Goal: Check status: Check status

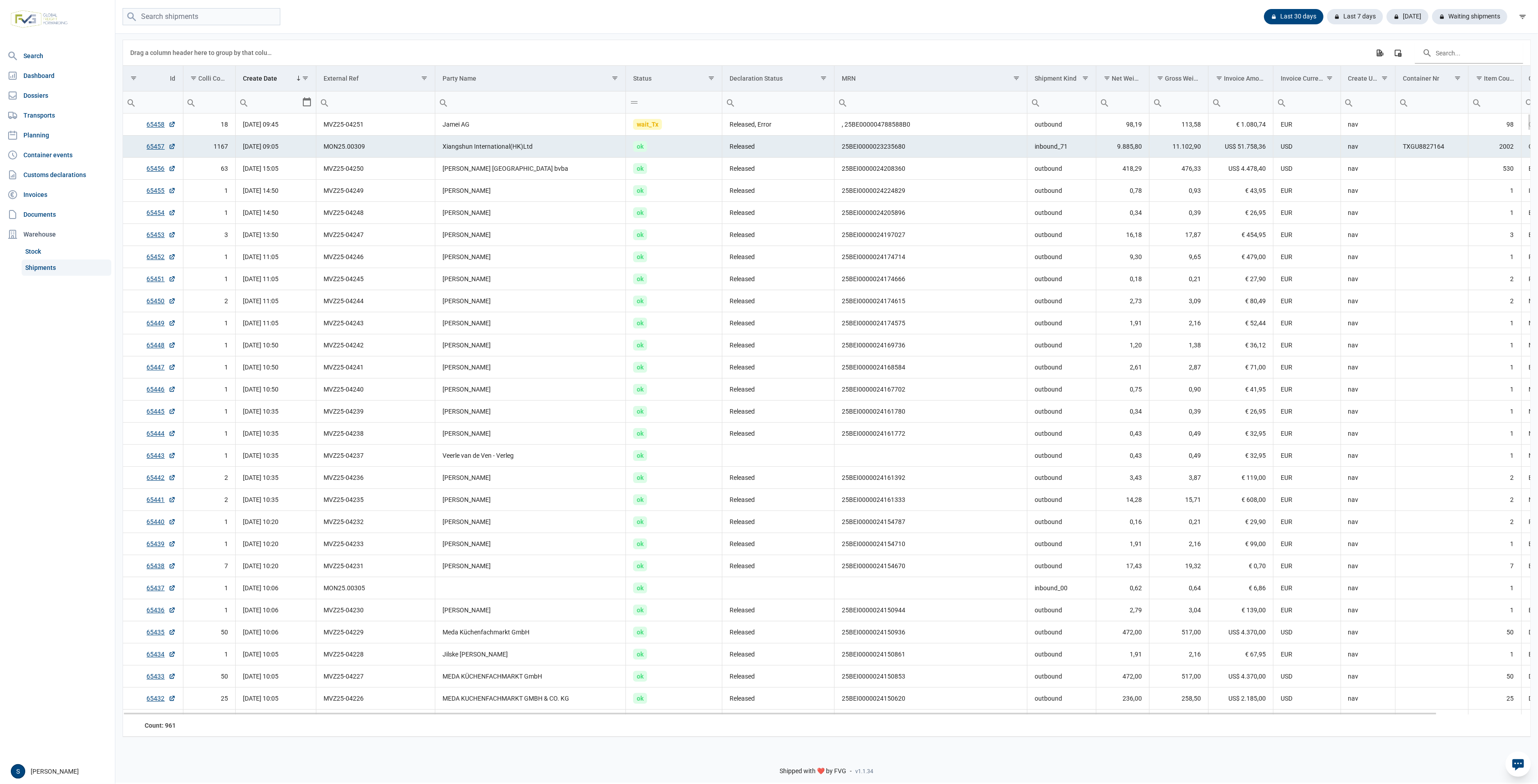
click at [757, 144] on td "Released" at bounding box center [778, 147] width 112 height 22
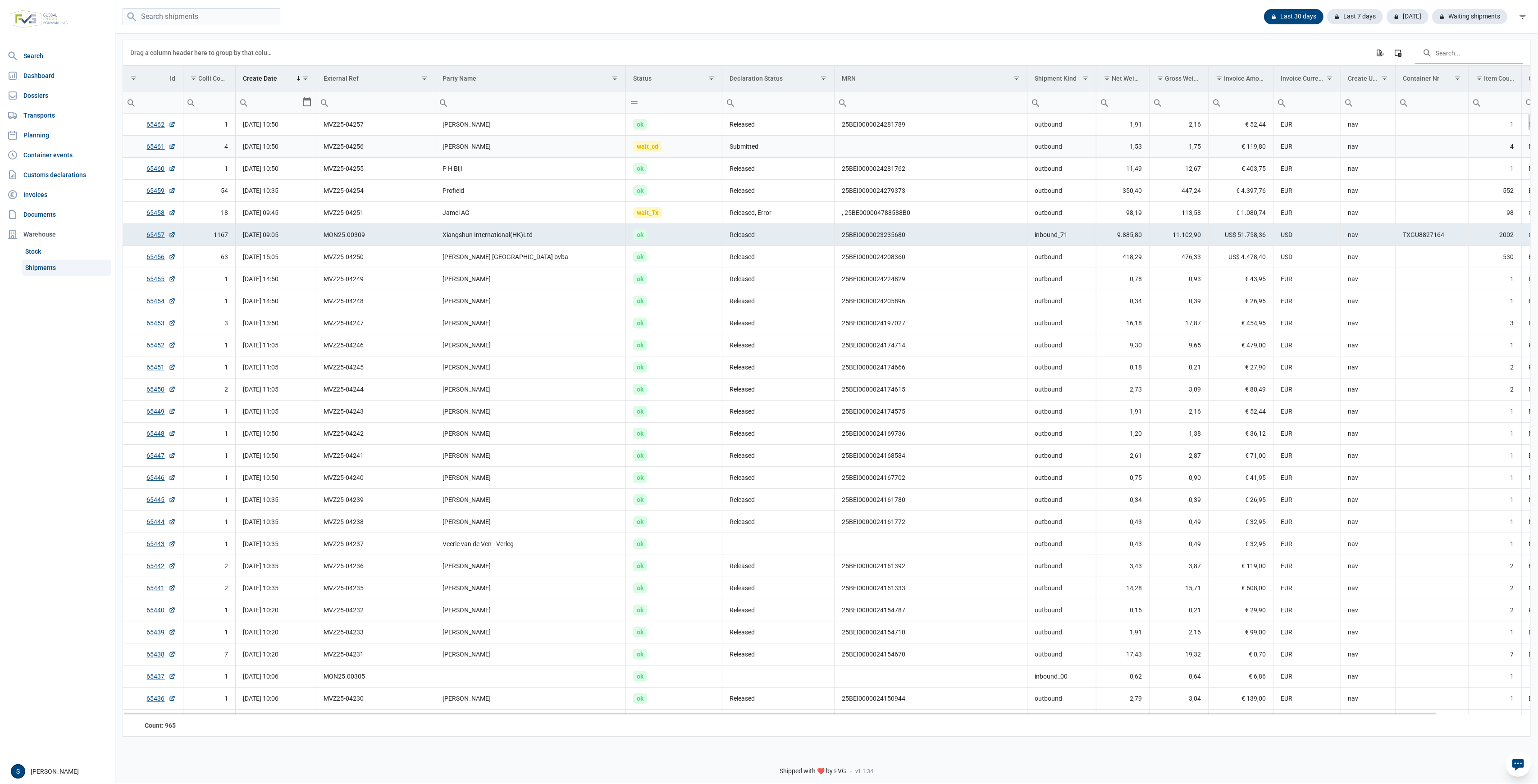
click at [706, 144] on td "wait_cd" at bounding box center [674, 147] width 96 height 22
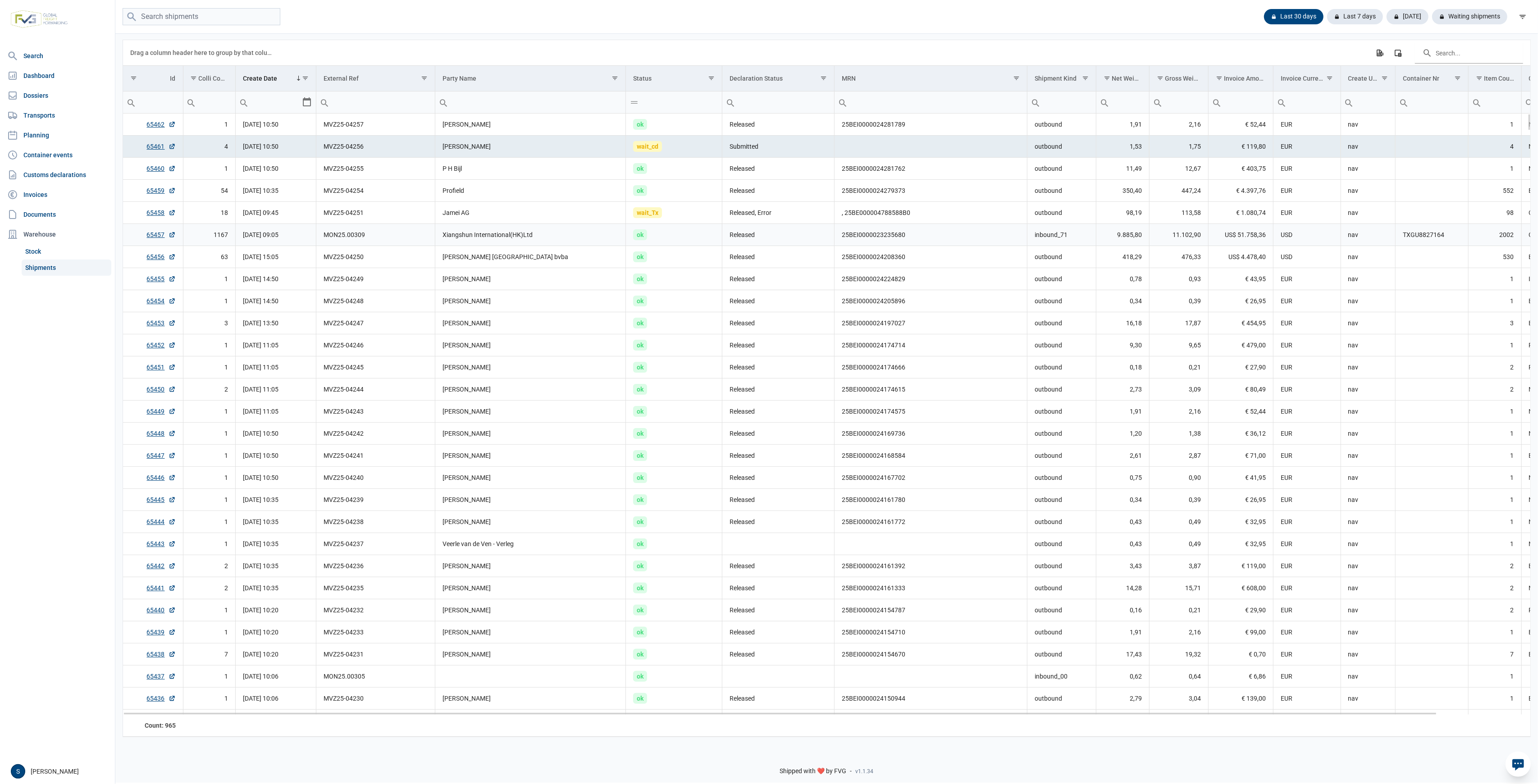
click at [671, 243] on td "ok" at bounding box center [674, 235] width 96 height 22
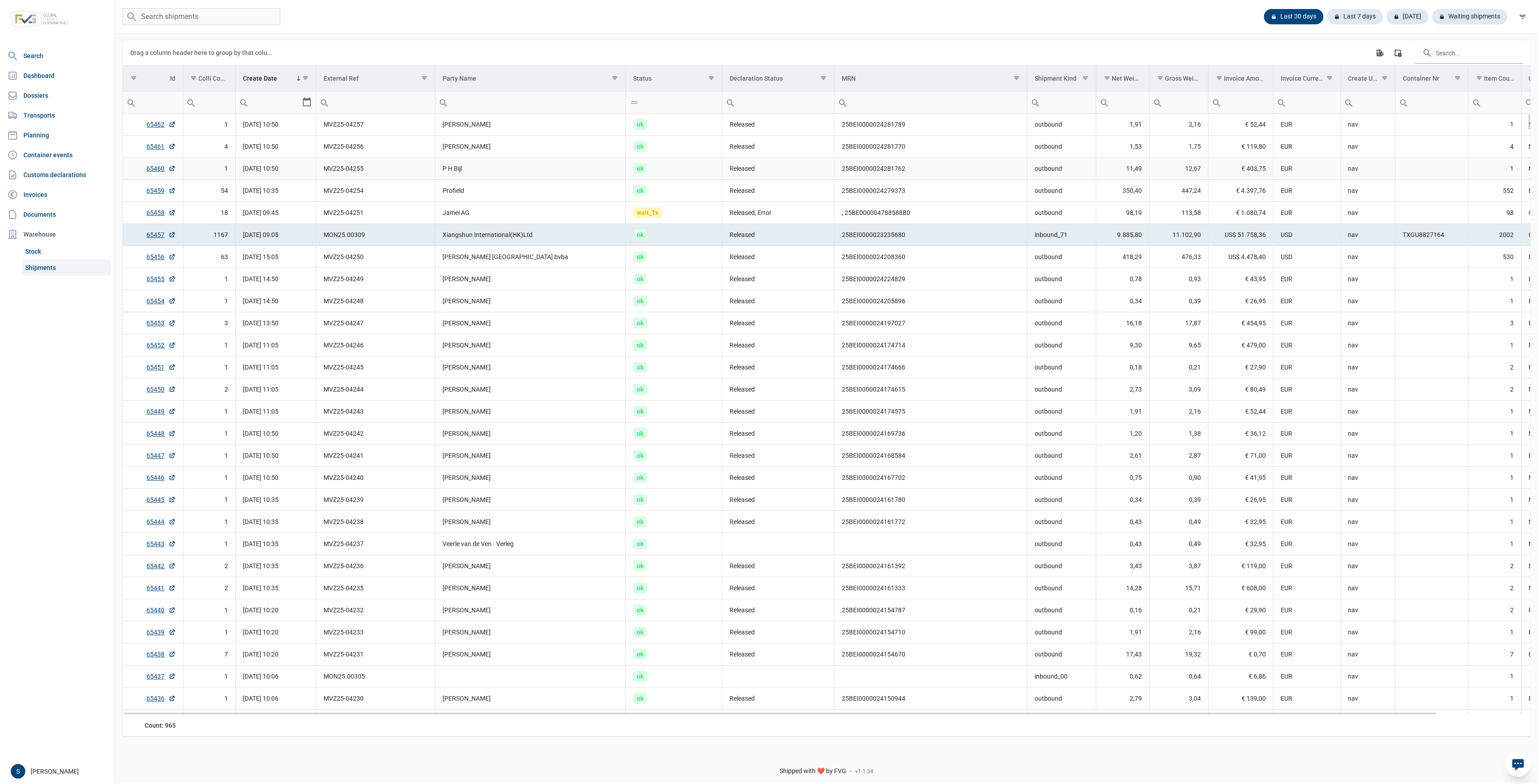
click at [562, 176] on td "P H Bijl" at bounding box center [531, 168] width 191 height 22
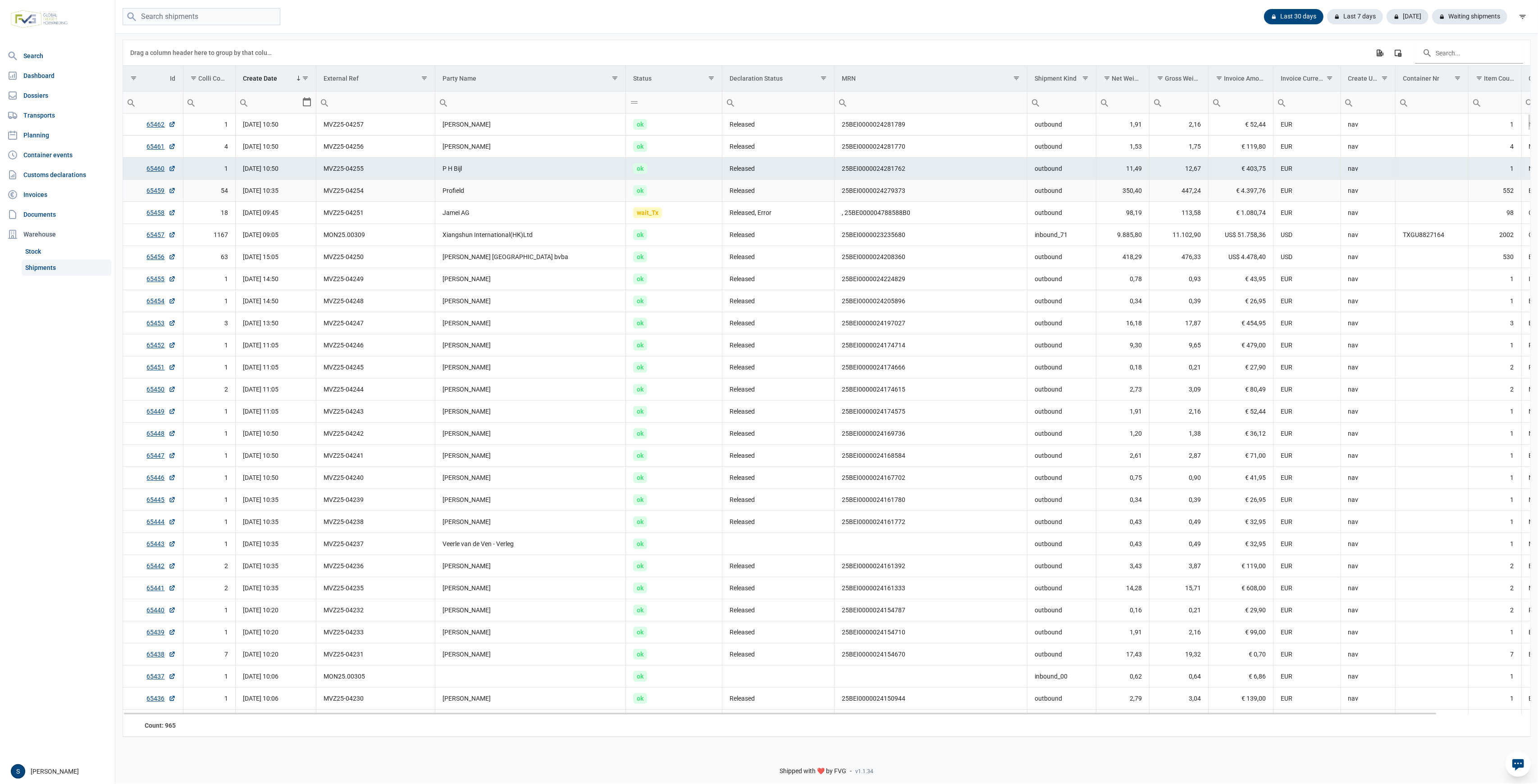
click at [482, 182] on td "Profield" at bounding box center [531, 191] width 191 height 22
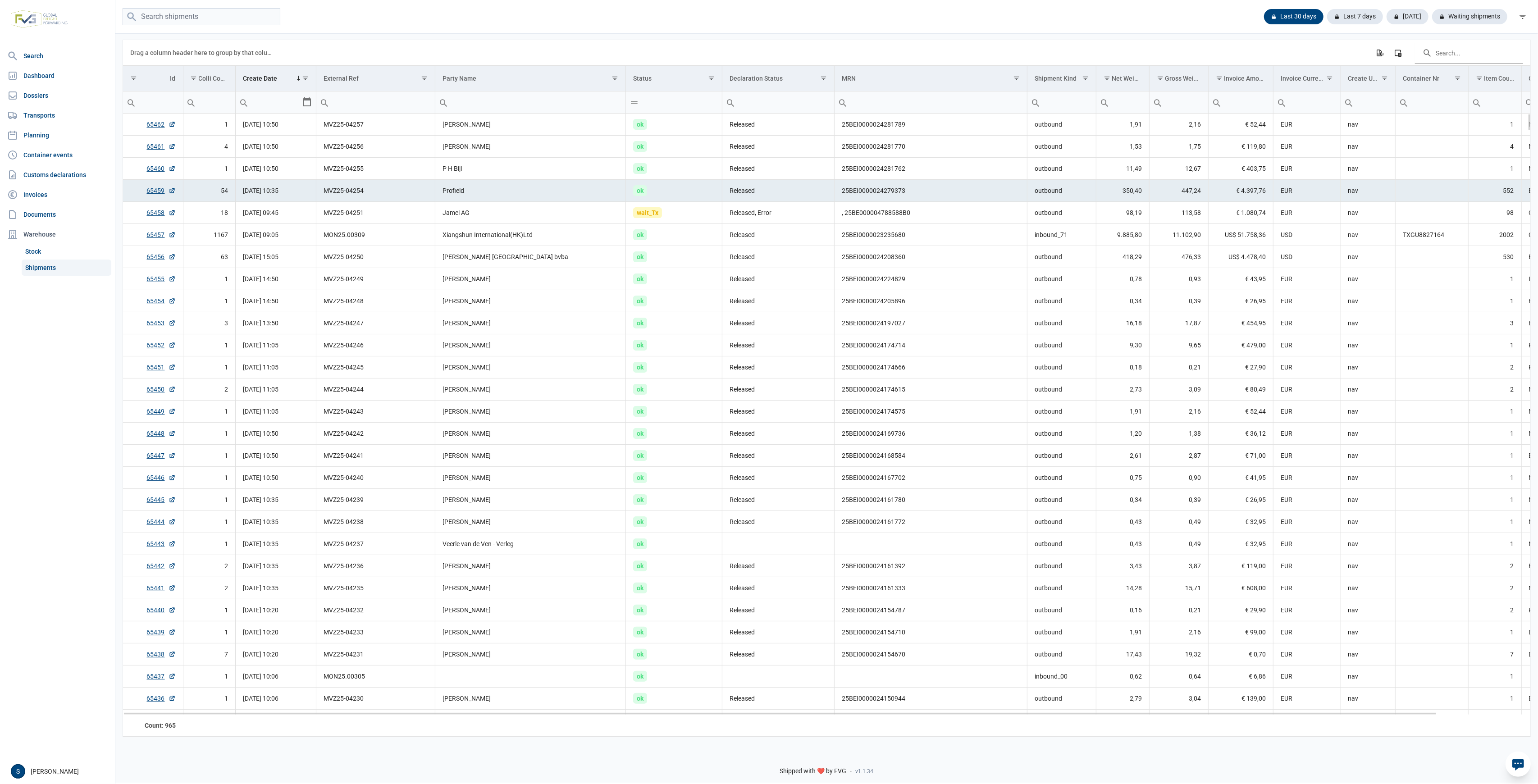
click at [457, 201] on td "Profield" at bounding box center [531, 191] width 191 height 22
click at [528, 143] on td "Ria Dekker" at bounding box center [531, 147] width 191 height 22
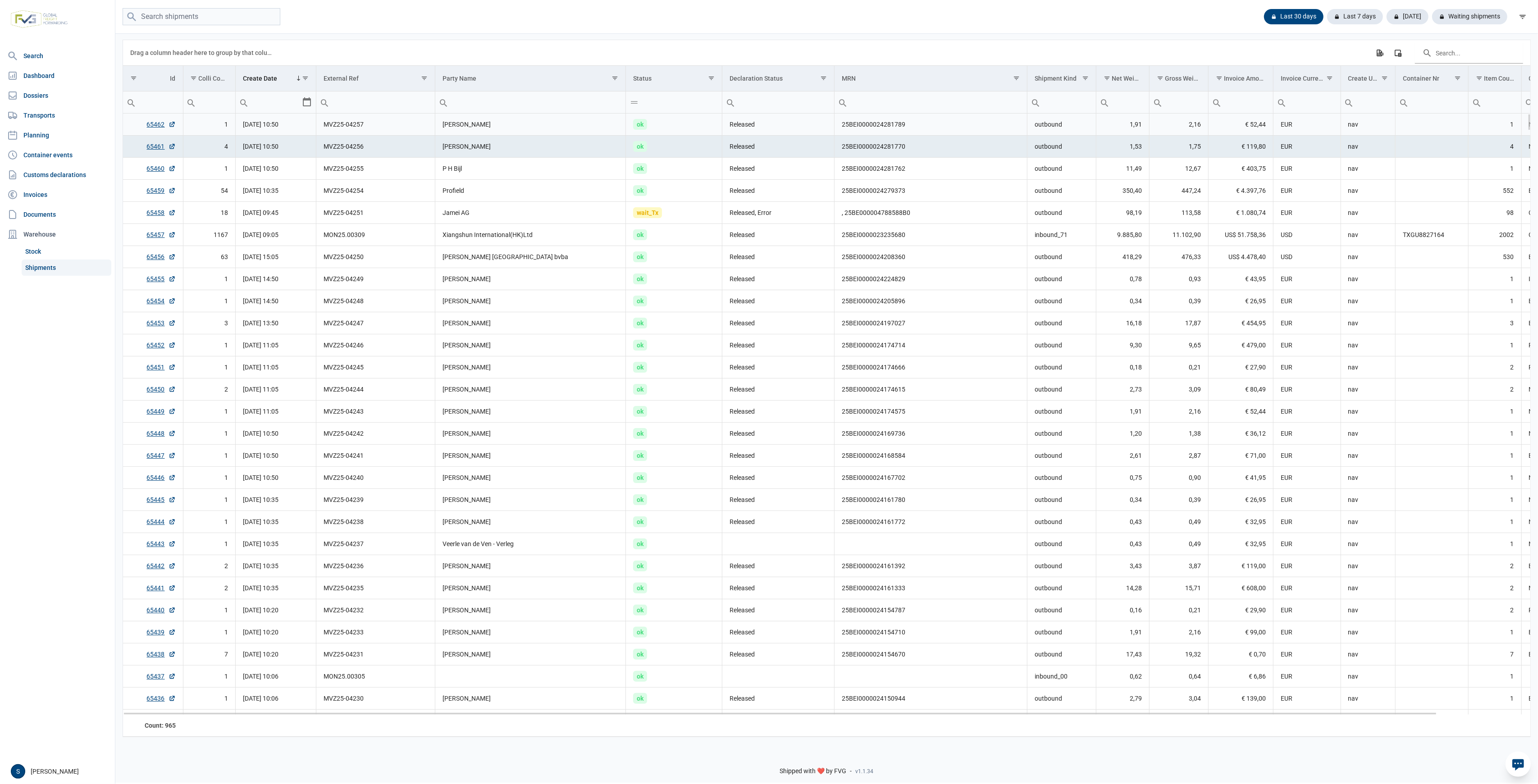
click at [501, 123] on td "Pawel Wodzynski" at bounding box center [531, 125] width 191 height 22
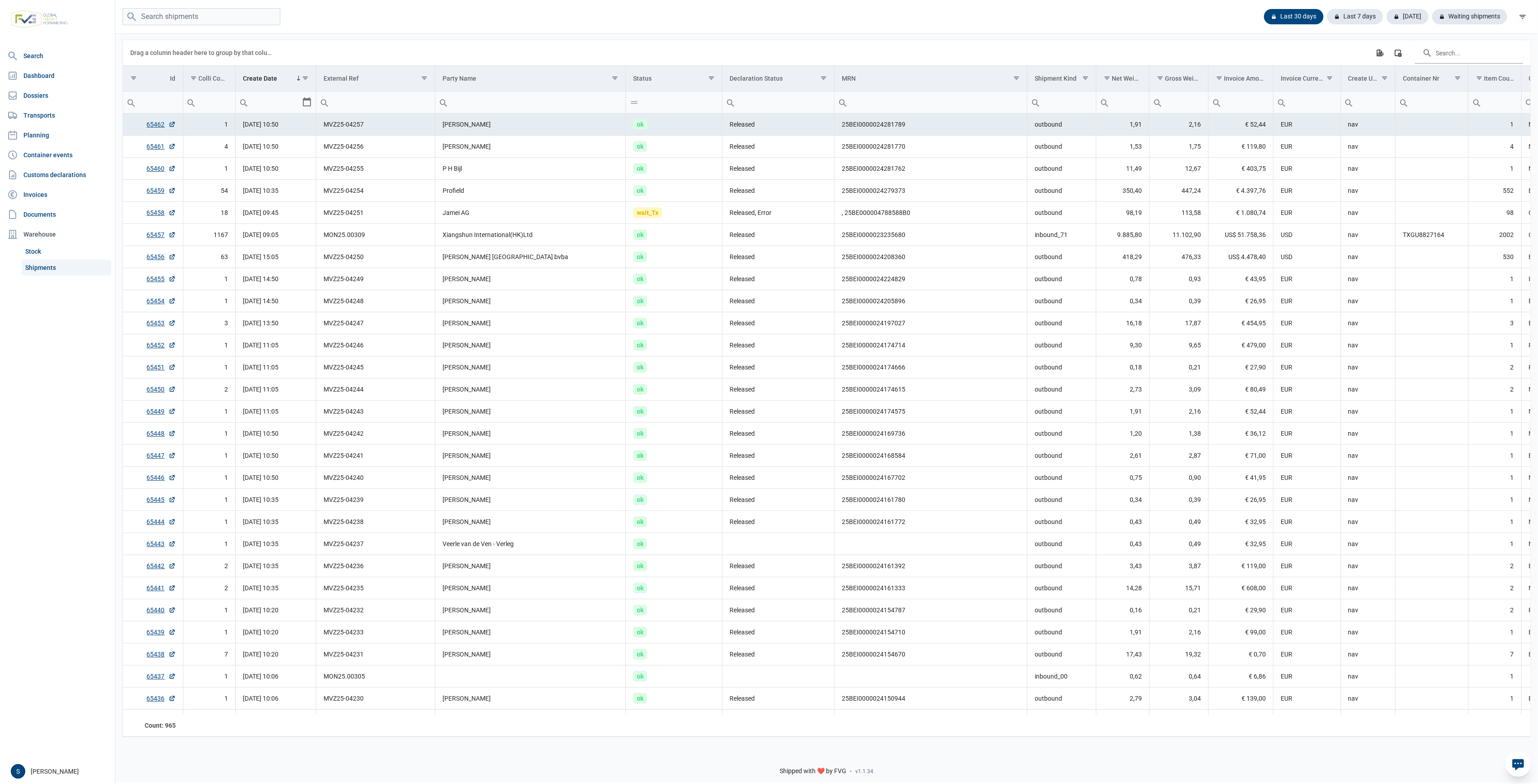
drag, startPoint x: 1450, startPoint y: 19, endPoint x: 1134, endPoint y: 169, distance: 349.8
click at [1451, 19] on div "Waiting shipments" at bounding box center [1469, 17] width 75 height 16
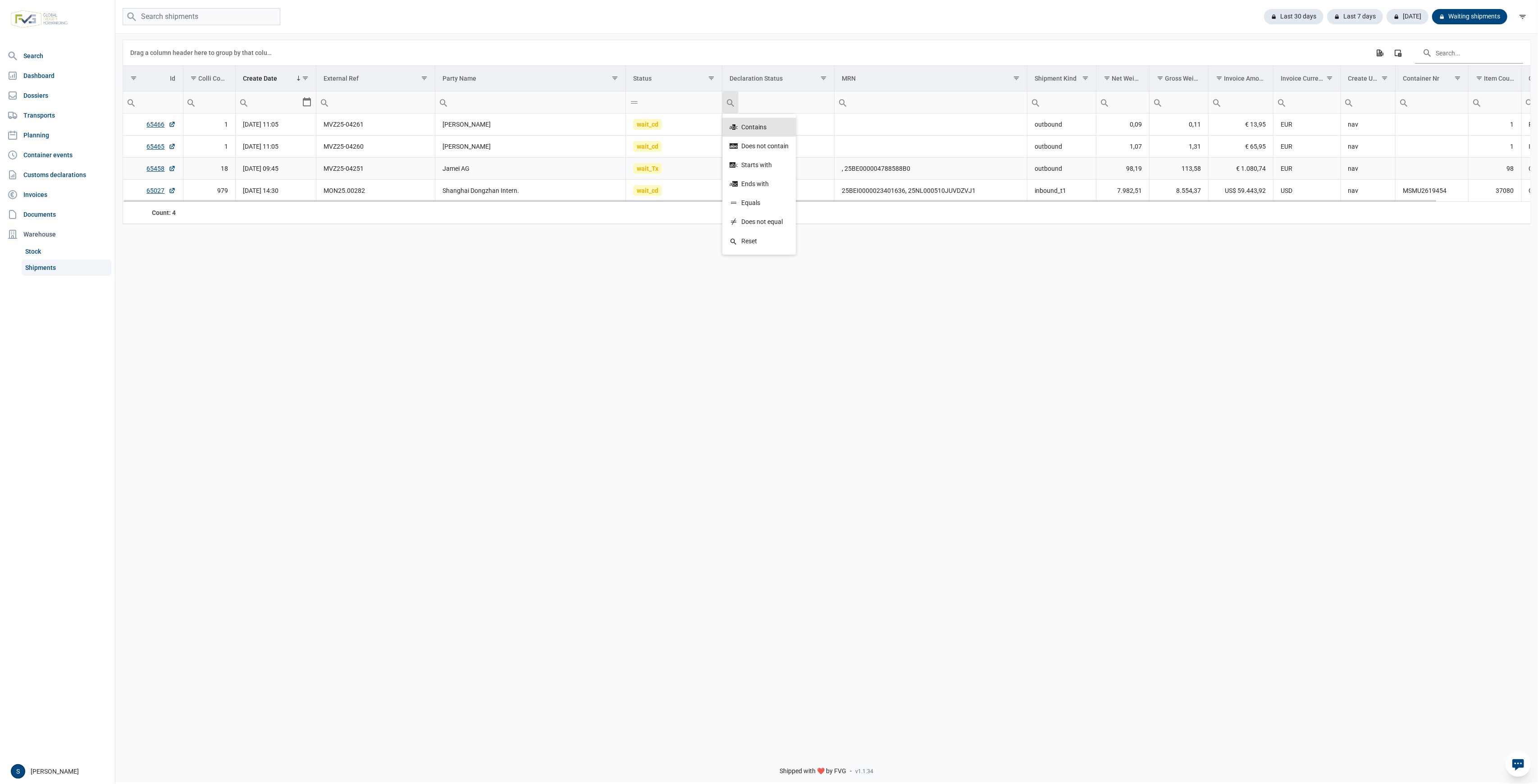
click at [416, 145] on td "MVZ25-04260" at bounding box center [376, 147] width 119 height 22
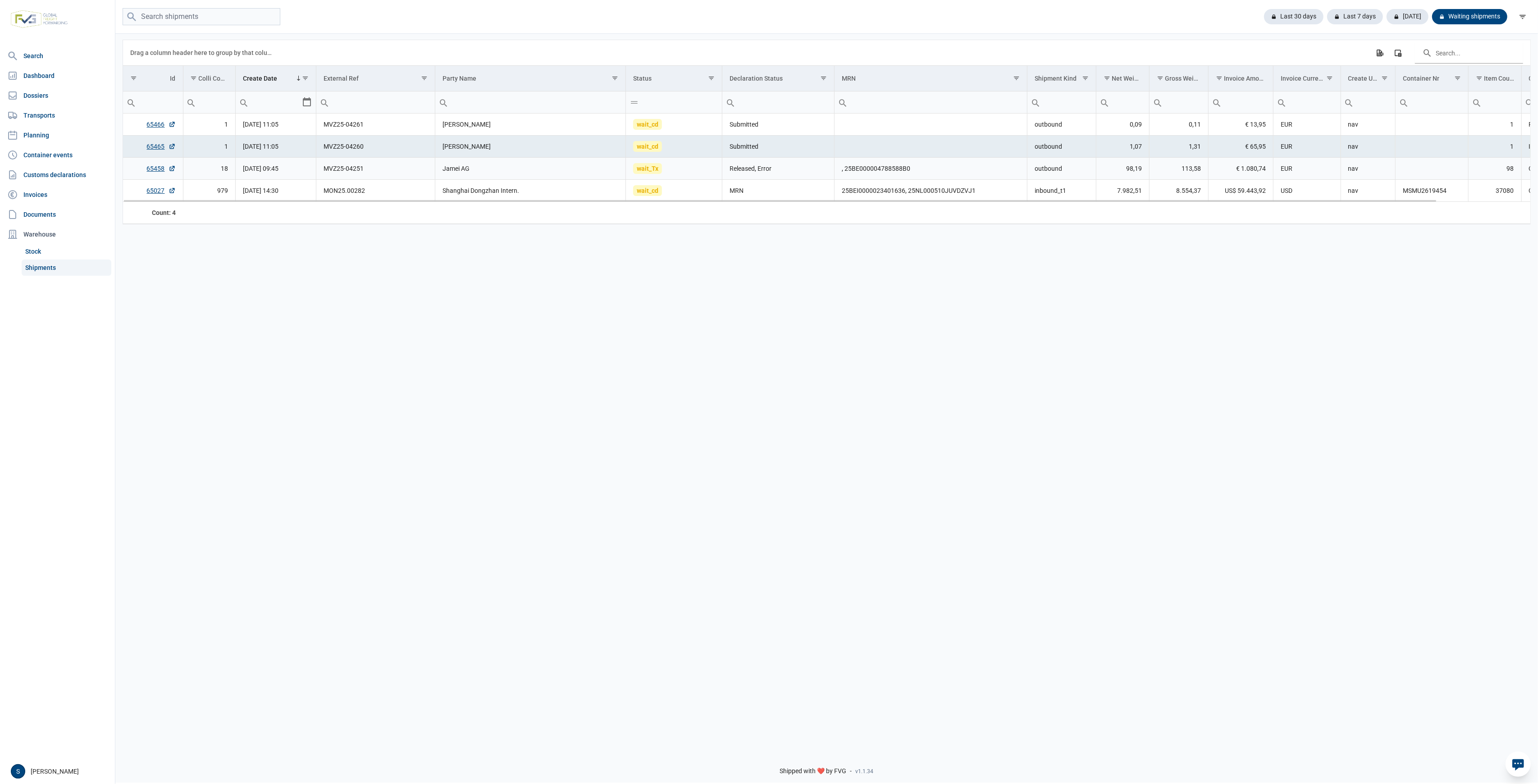
click at [813, 170] on td "Released, Error" at bounding box center [778, 168] width 112 height 22
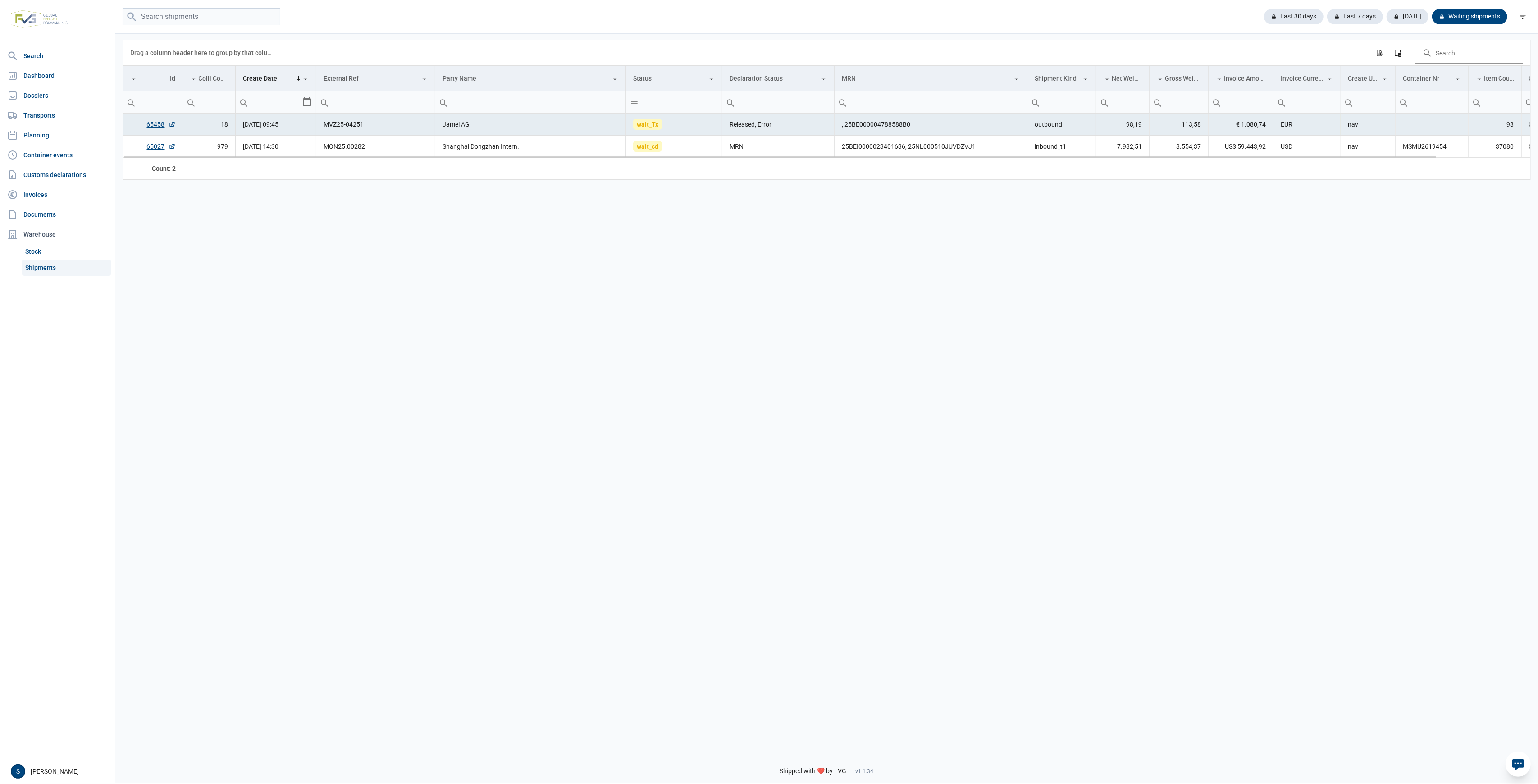
click at [544, 136] on td "Jamei AG" at bounding box center [531, 125] width 191 height 22
click at [450, 152] on td "Shanghai Dongzhan Intern." at bounding box center [531, 147] width 191 height 22
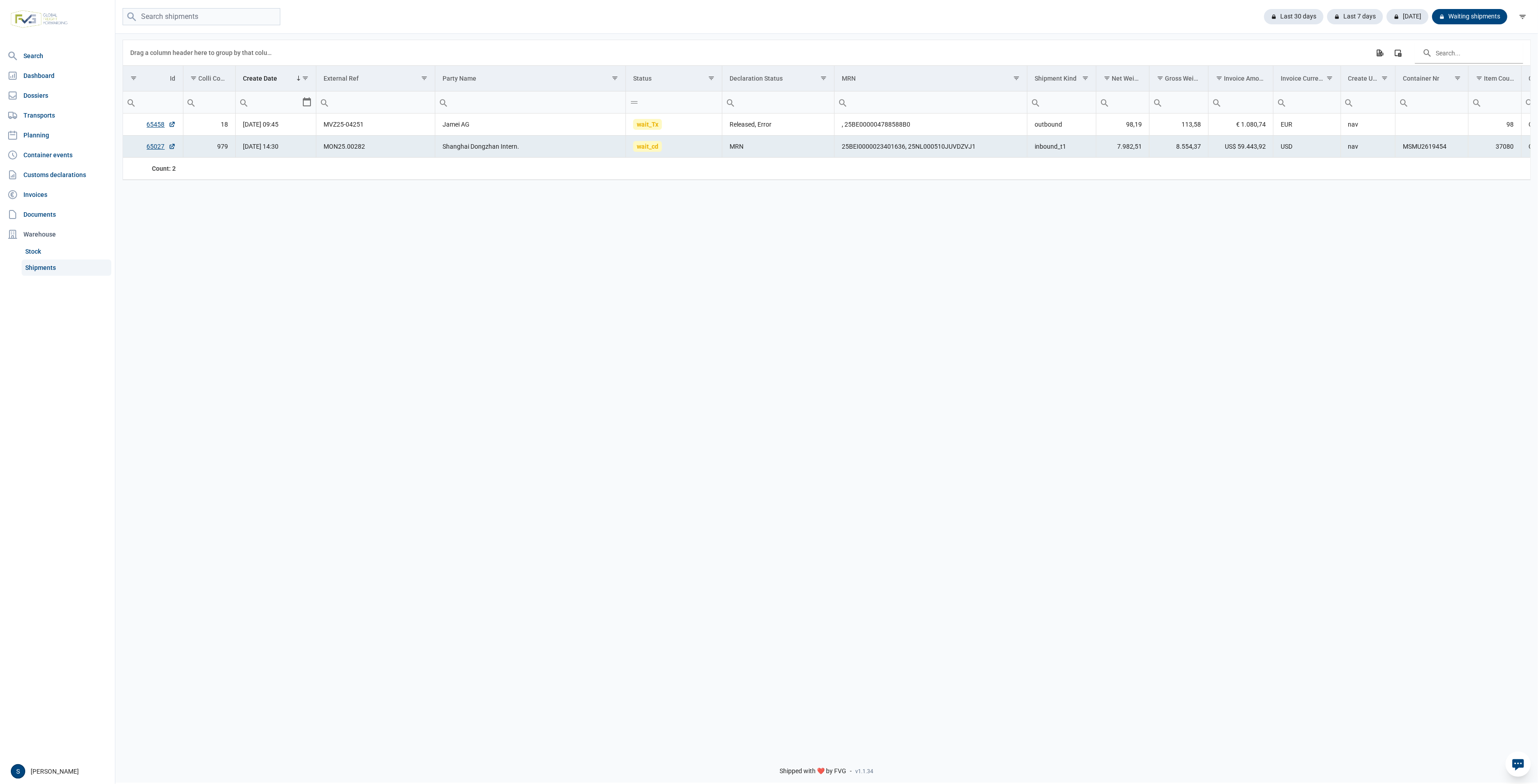
drag, startPoint x: 1296, startPoint y: 22, endPoint x: 179, endPoint y: 764, distance: 1341.0
click at [1328, 22] on div "Last 30 days" at bounding box center [1356, 17] width 56 height 16
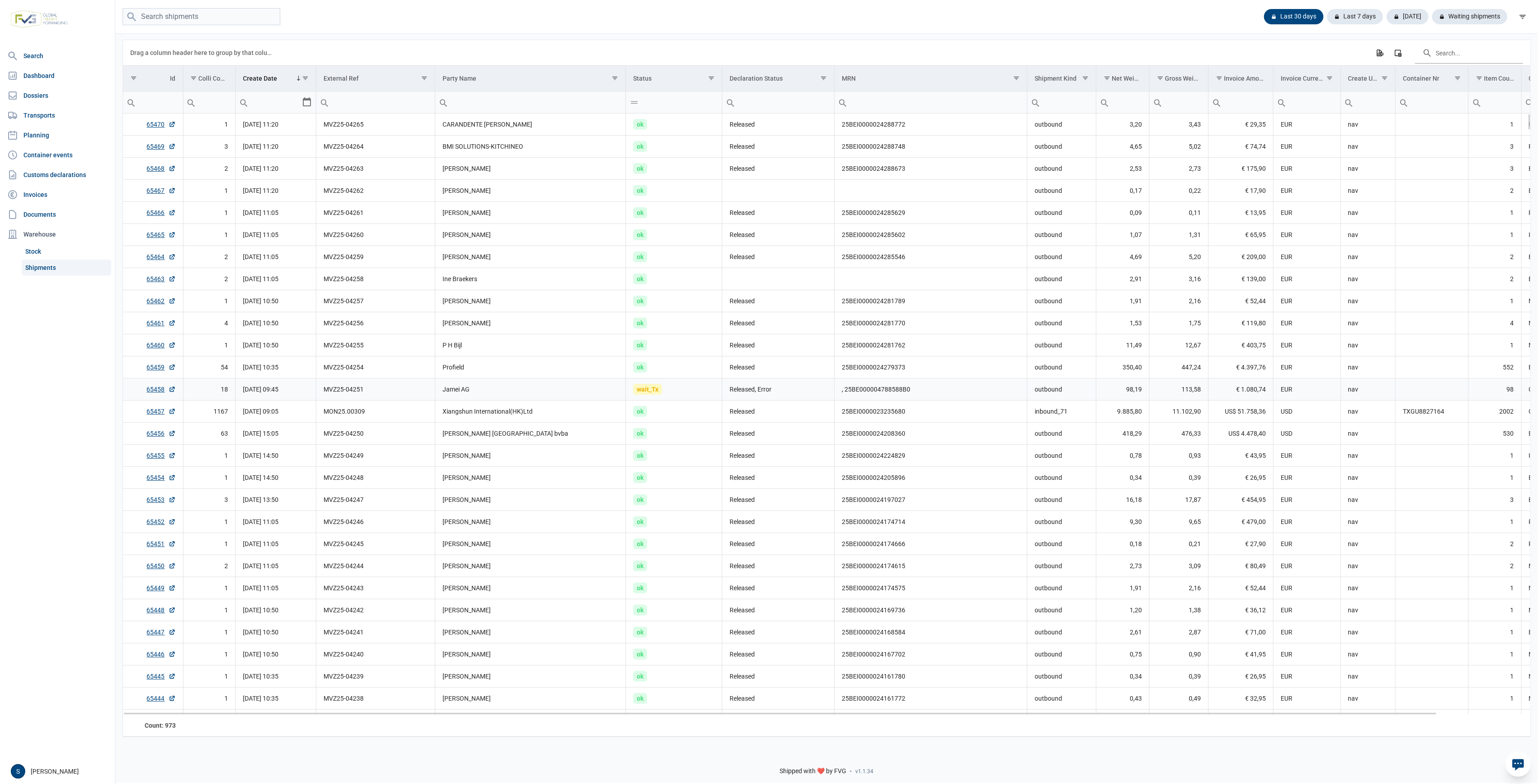
click at [782, 400] on td "Released, Error" at bounding box center [778, 390] width 112 height 22
